Goal: Book appointment/travel/reservation

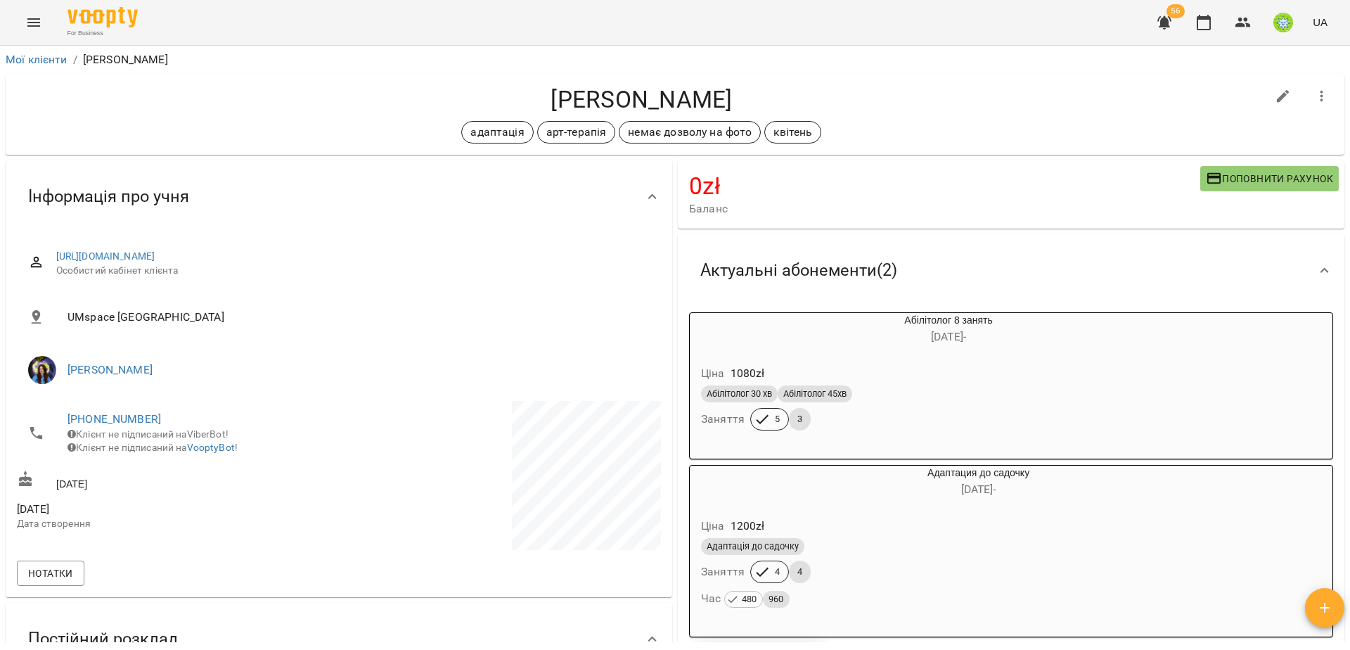
scroll to position [500, 0]
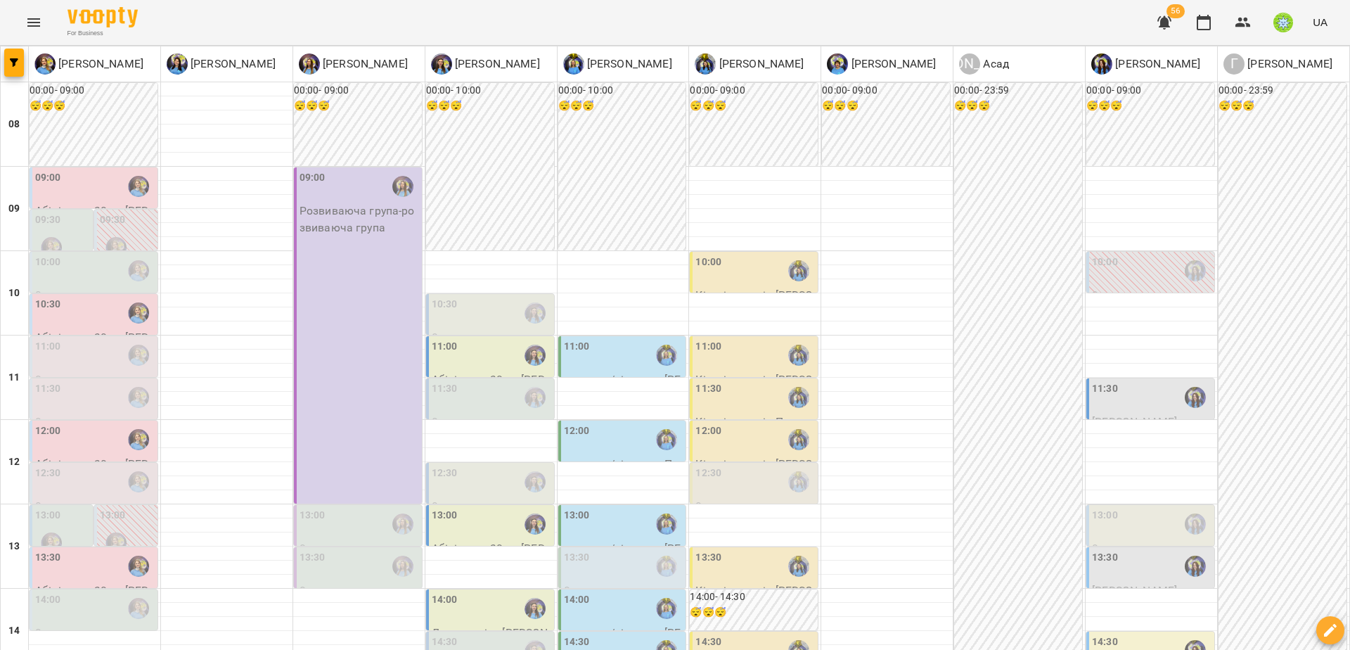
scroll to position [118, 0]
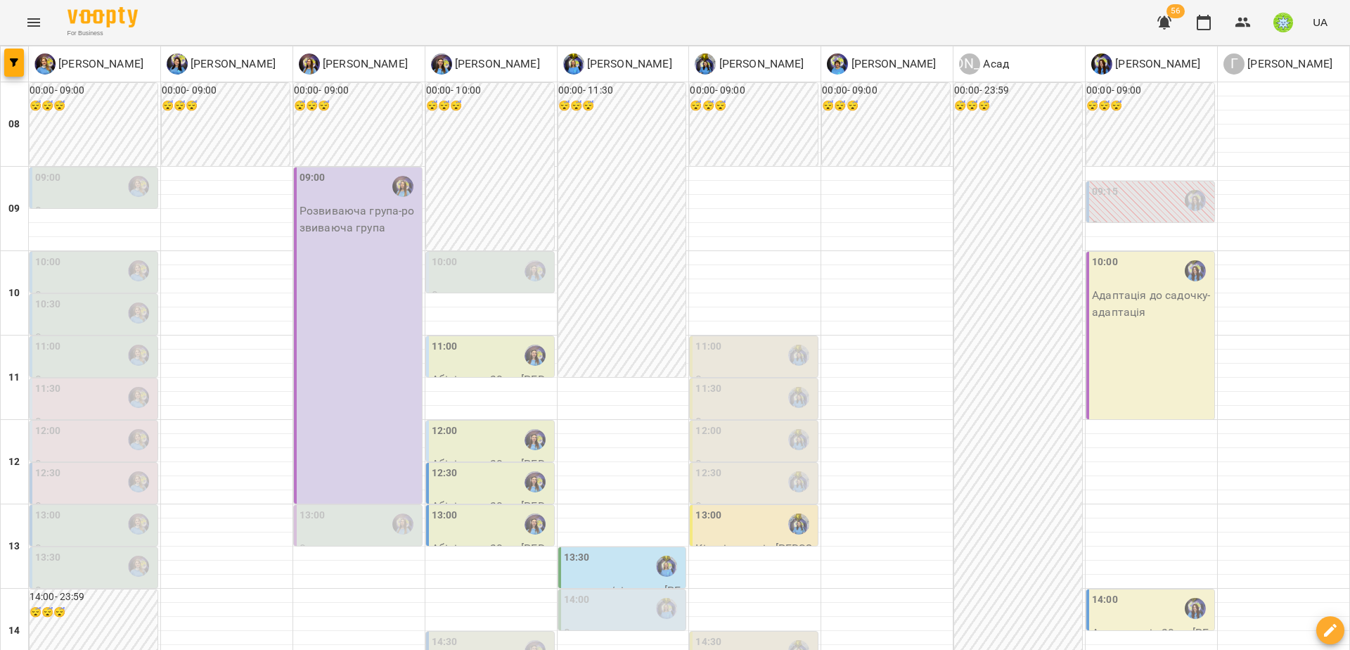
scroll to position [430, 0]
click at [496, 634] on div "14:30" at bounding box center [492, 650] width 120 height 32
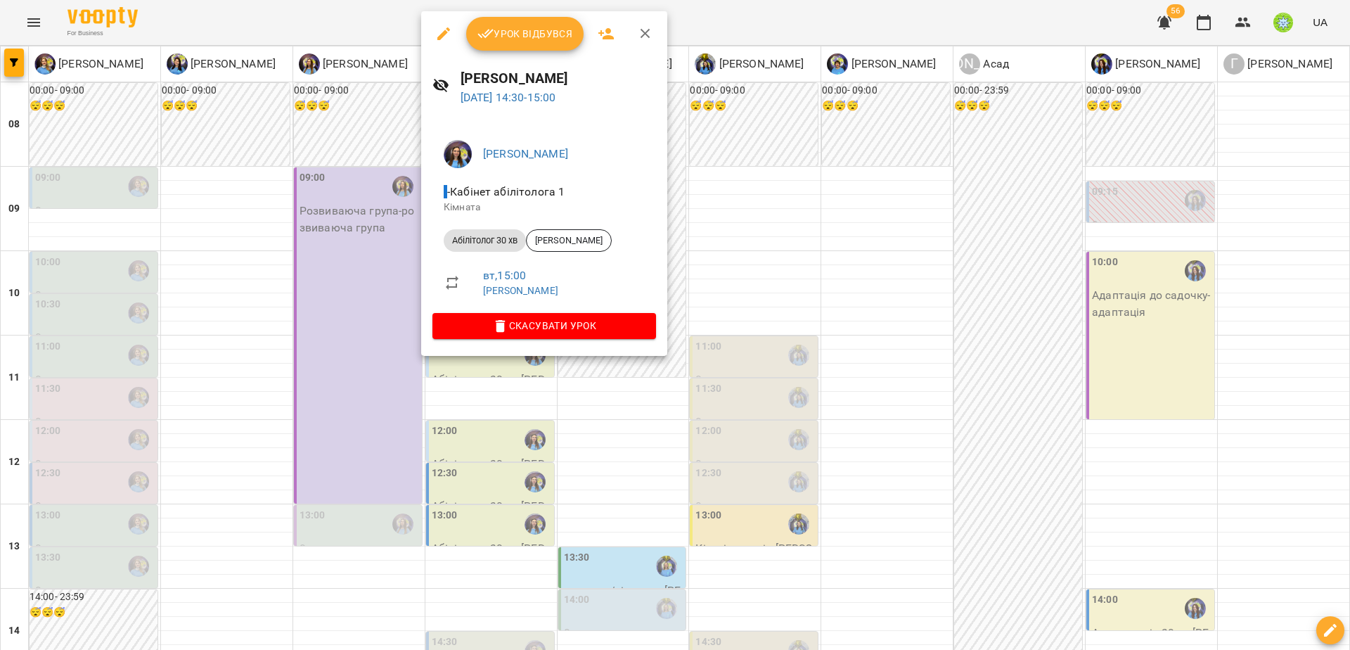
click at [435, 414] on div at bounding box center [675, 325] width 1350 height 650
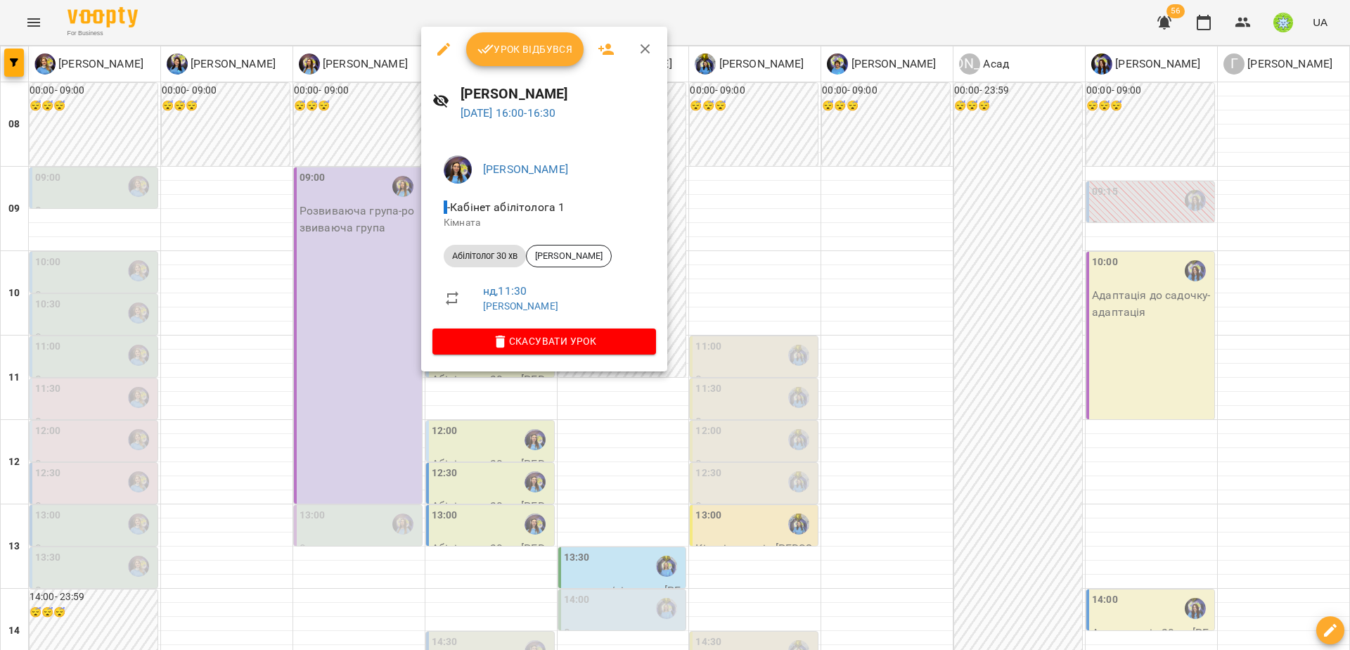
click at [731, 293] on div at bounding box center [675, 325] width 1350 height 650
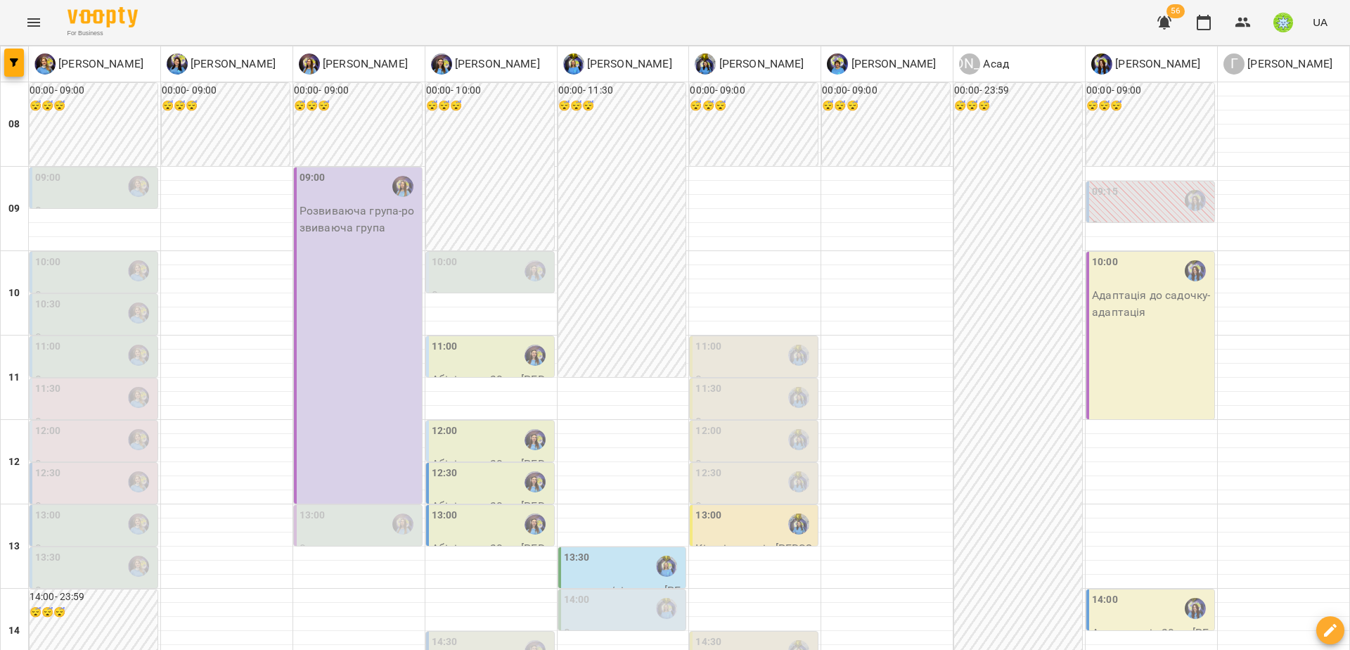
scroll to position [622, 0]
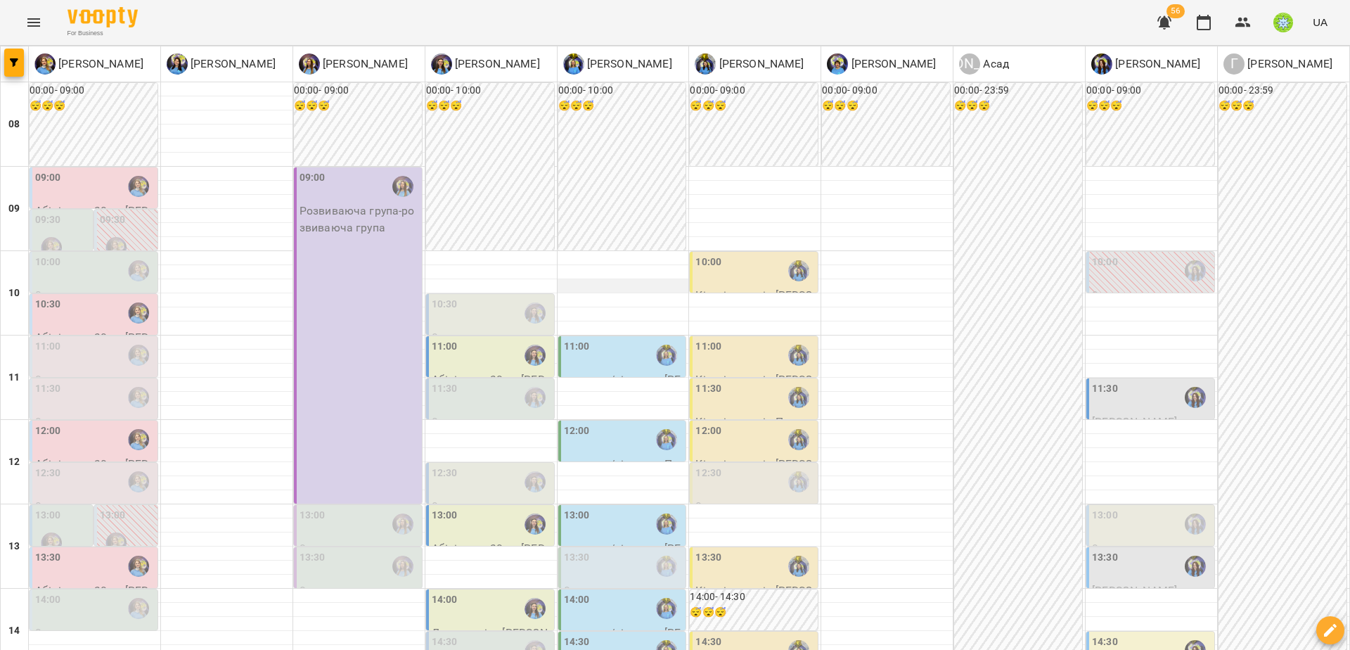
scroll to position [0, 0]
